Goal: Find specific page/section

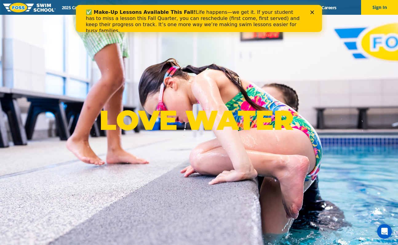
drag, startPoint x: 322, startPoint y: 12, endPoint x: 246, endPoint y: 7, distance: 76.1
click at [246, 7] on div "✅ Make-Up Lessons Available This Fall! Life happens—we get it. If your student …" at bounding box center [199, 18] width 246 height 27
click at [311, 11] on polygon "Close" at bounding box center [312, 12] width 4 height 4
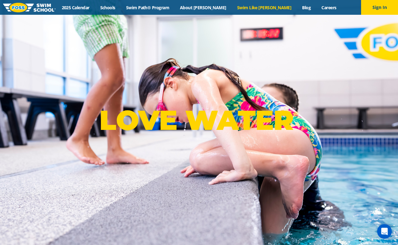
click at [262, 7] on link "Swim Like [PERSON_NAME]" at bounding box center [263, 8] width 65 height 6
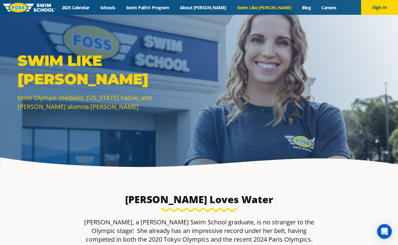
click at [120, 9] on link "Schools" at bounding box center [108, 8] width 26 height 6
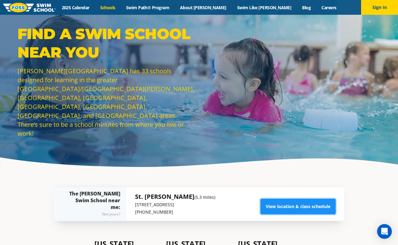
click at [304, 204] on link "View location & class schedule" at bounding box center [297, 206] width 75 height 15
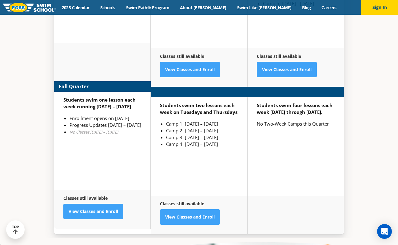
scroll to position [1590, 0]
